Goal: Information Seeking & Learning: Understand process/instructions

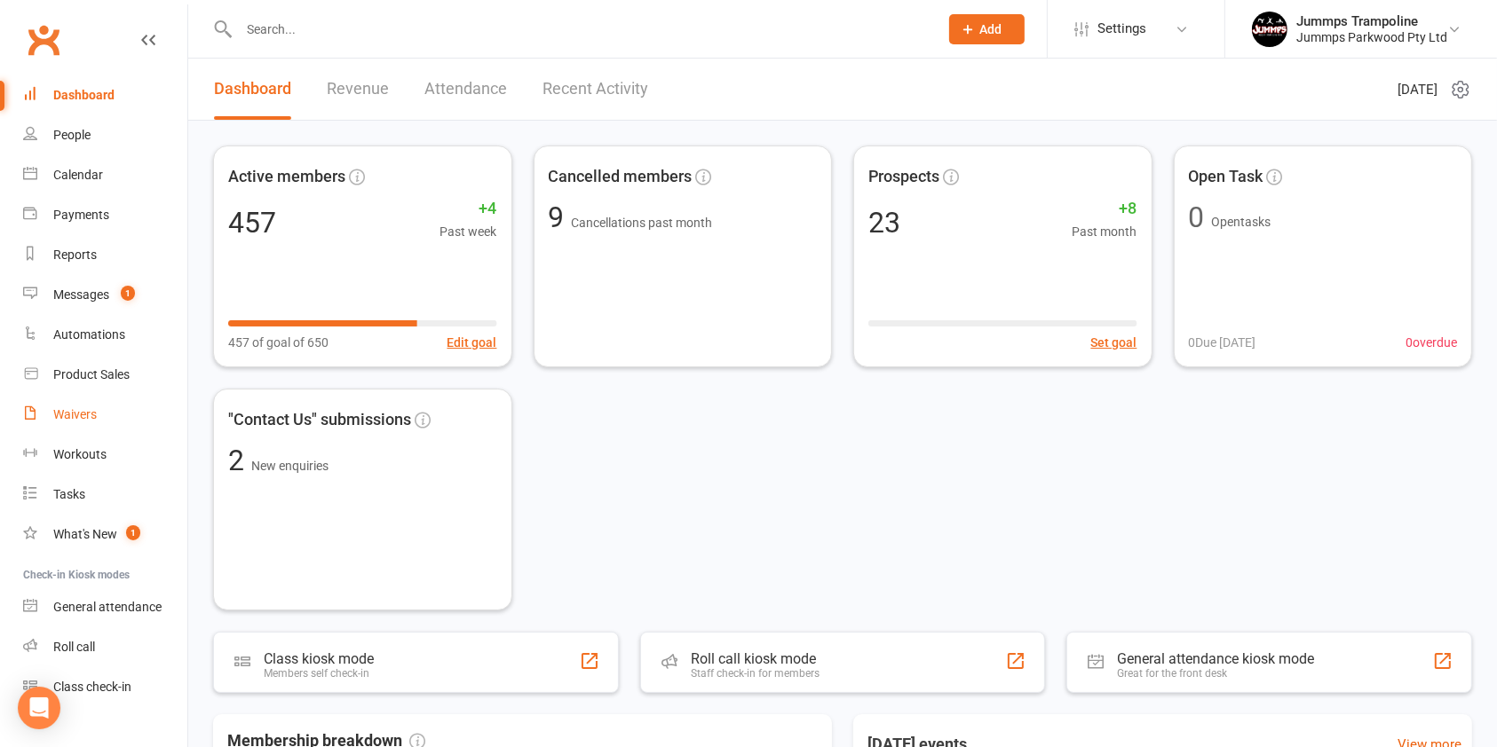
click at [80, 419] on div "Waivers" at bounding box center [74, 414] width 43 height 14
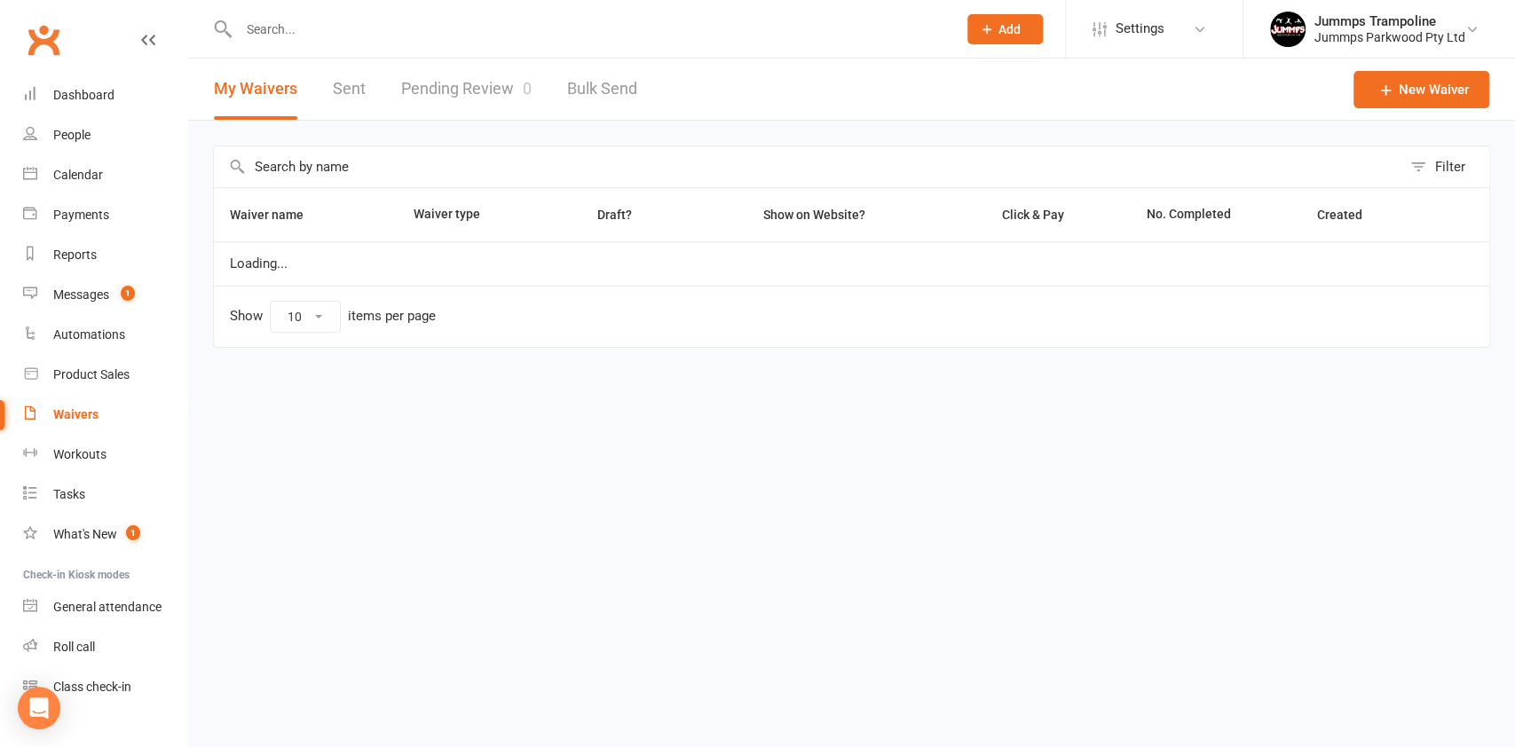
select select "25"
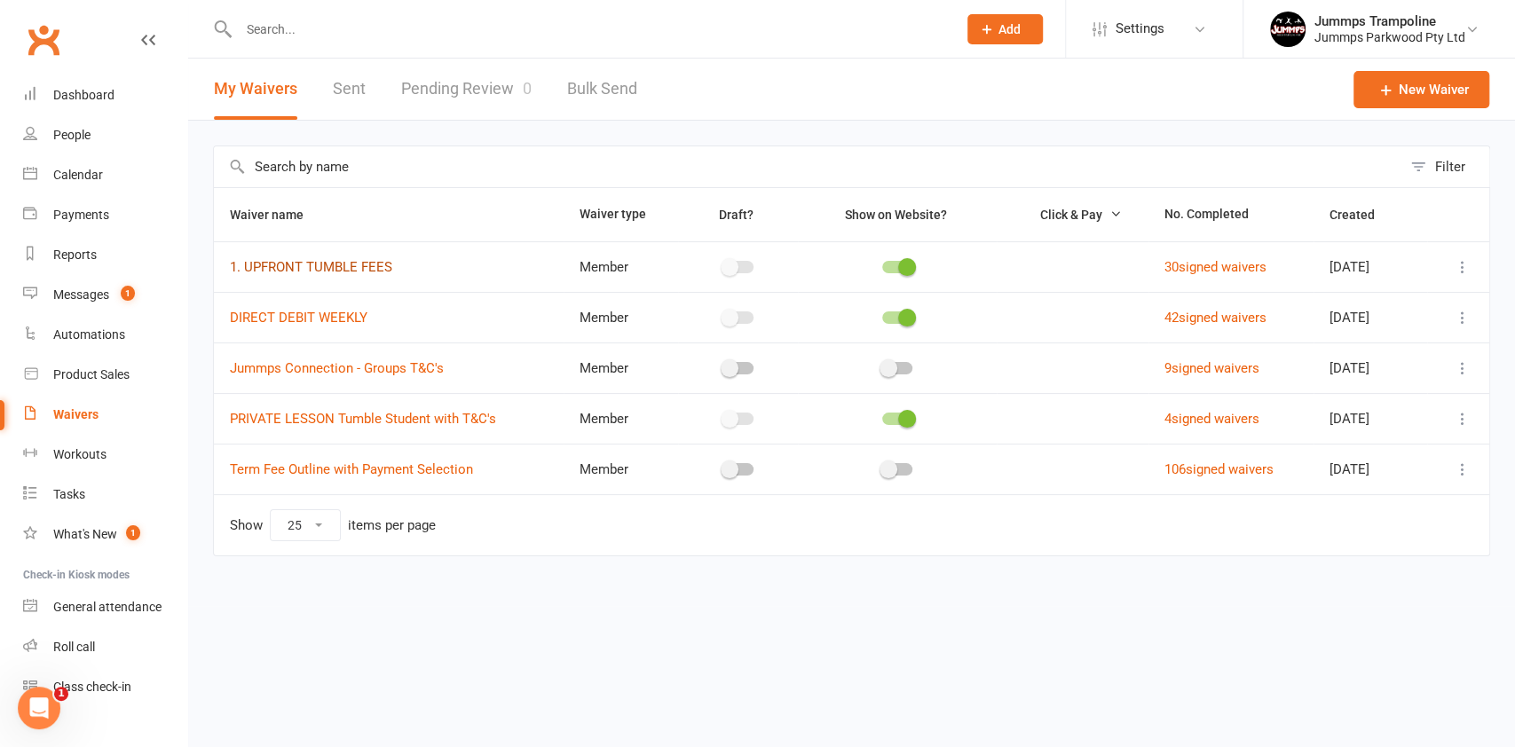
click at [367, 265] on link "1. UPFRONT TUMBLE FEES" at bounding box center [311, 267] width 162 height 16
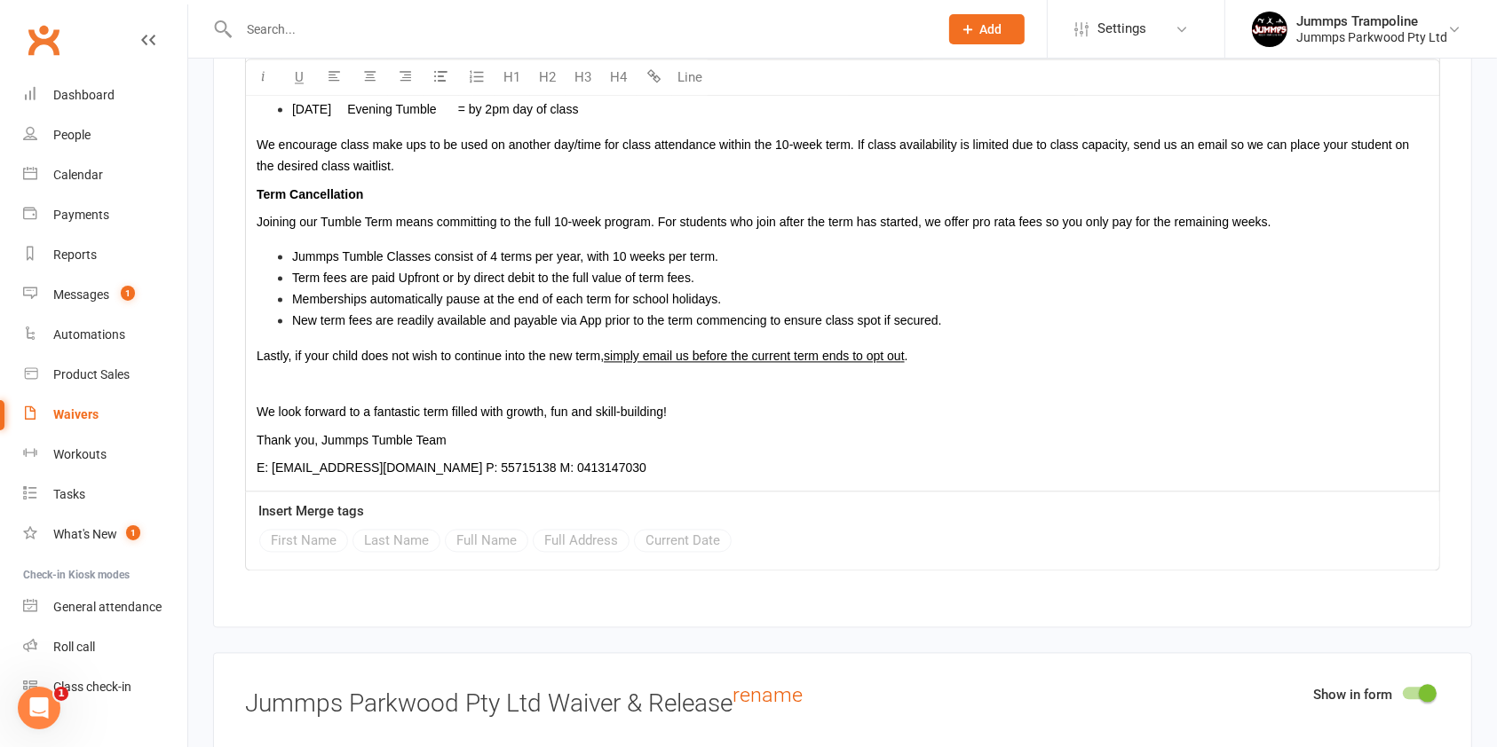
scroll to position [3546, 0]
click at [873, 284] on li "Term fees are paid Upfront or by direct debit to the full value of term fees." at bounding box center [860, 278] width 1136 height 21
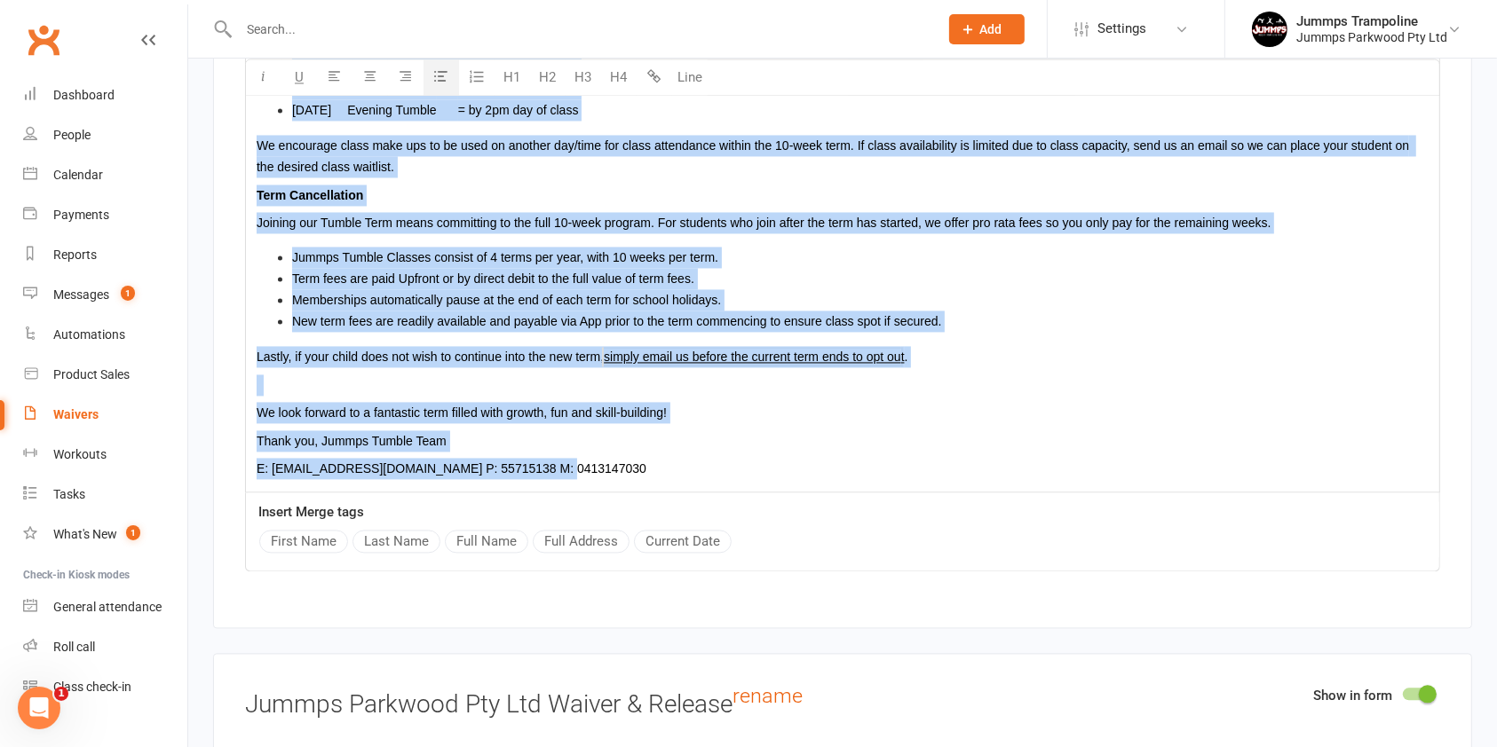
copy div "Loremip do Sitame Consecte! Adipisc eli’se doeiusmodt inci Utlabore etdolor ma …"
